Goal: Task Accomplishment & Management: Complete application form

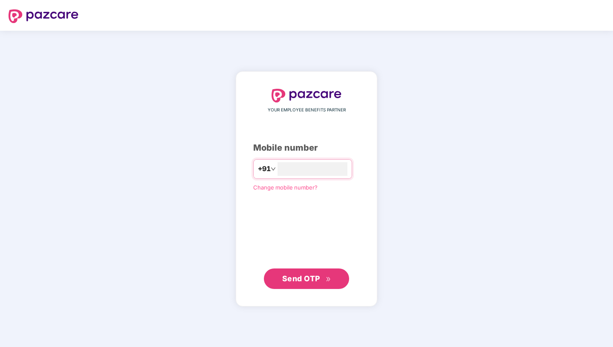
type input "**********"
click at [341, 282] on button "Send OTP" at bounding box center [306, 278] width 85 height 20
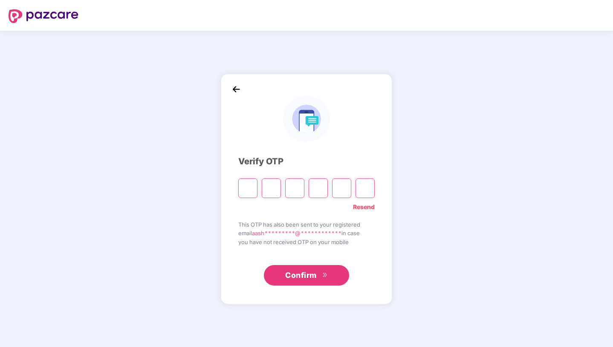
type input "*"
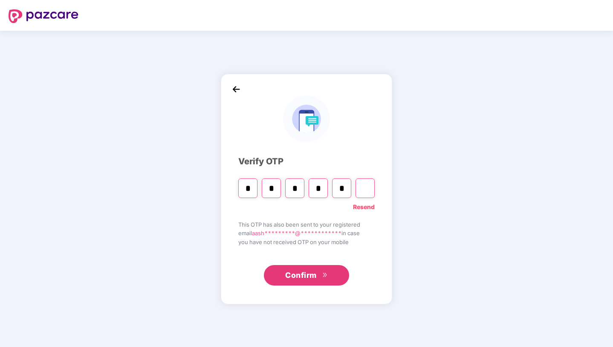
type input "*"
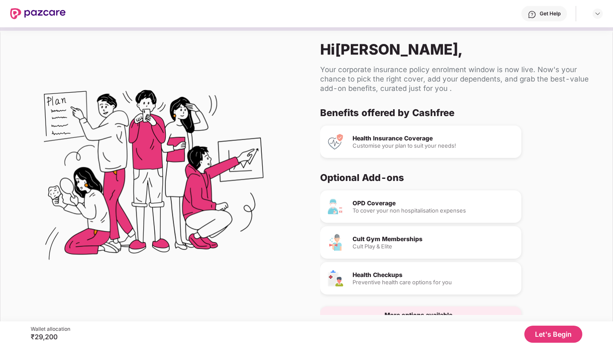
scroll to position [22, 0]
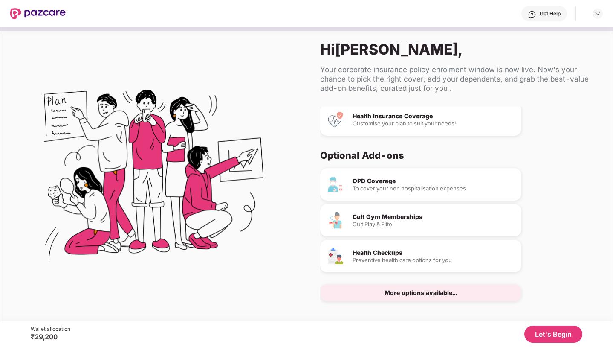
click at [460, 293] on div "More options available..." at bounding box center [420, 292] width 201 height 17
click at [436, 283] on div "OPD Coverage To cover your non hospitalisation expenses Cult Gym Memberships Cu…" at bounding box center [456, 234] width 272 height 133
click at [557, 331] on button "Let's Begin" at bounding box center [554, 333] width 58 height 17
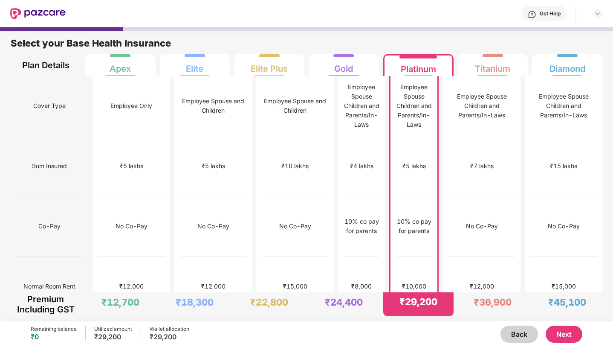
click at [557, 331] on button "Next" at bounding box center [564, 333] width 37 height 17
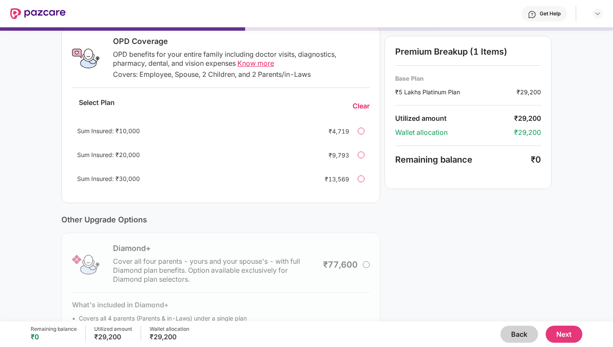
scroll to position [125, 0]
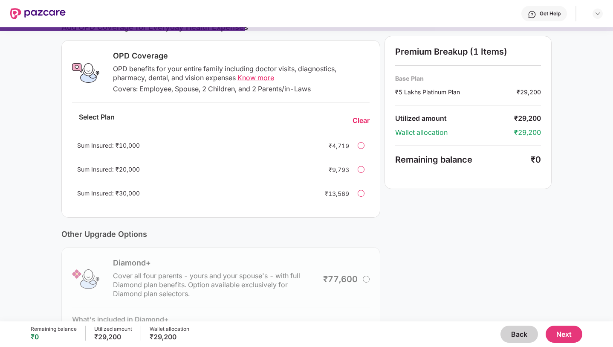
click at [268, 80] on span "Know more" at bounding box center [256, 77] width 37 height 9
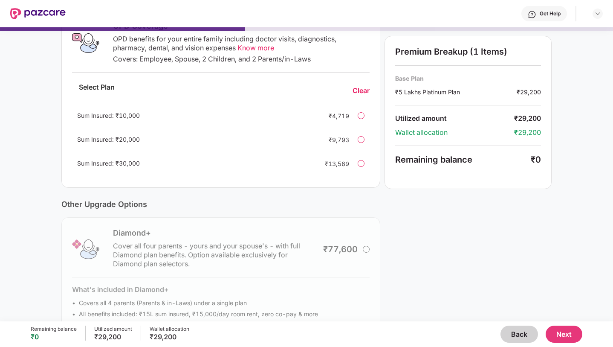
scroll to position [147, 0]
